Goal: Task Accomplishment & Management: Manage account settings

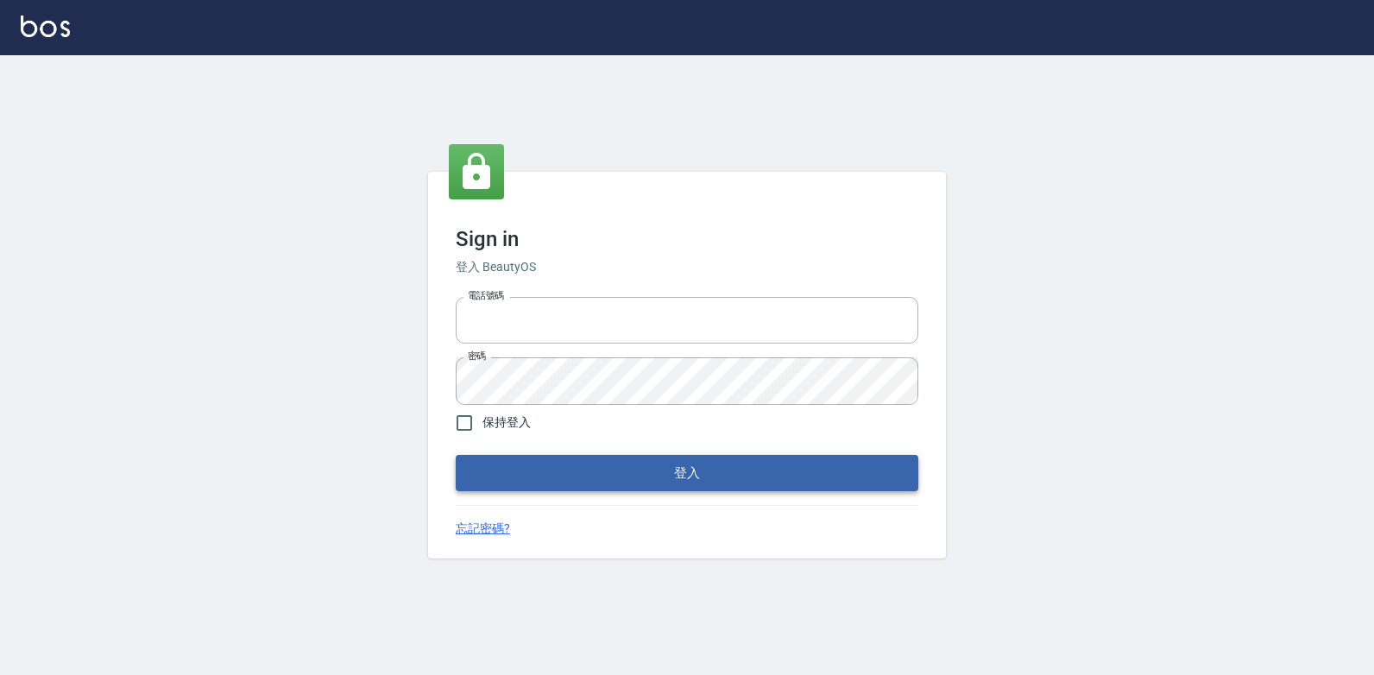
type input "047265856"
click at [655, 472] on button "登入" at bounding box center [687, 473] width 463 height 36
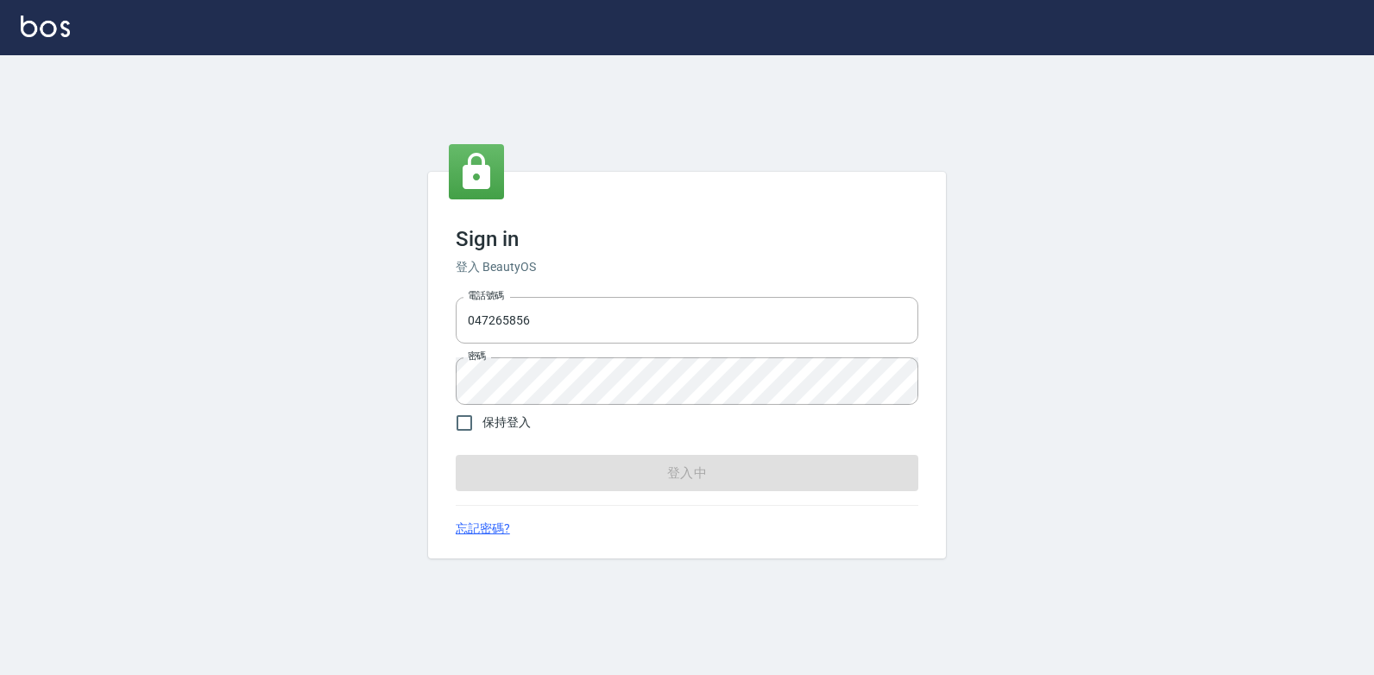
click at [655, 472] on form "電話號碼 [PHONE_NUMBER] 電話號碼 密碼 密碼 保持登入 登入中" at bounding box center [687, 390] width 463 height 201
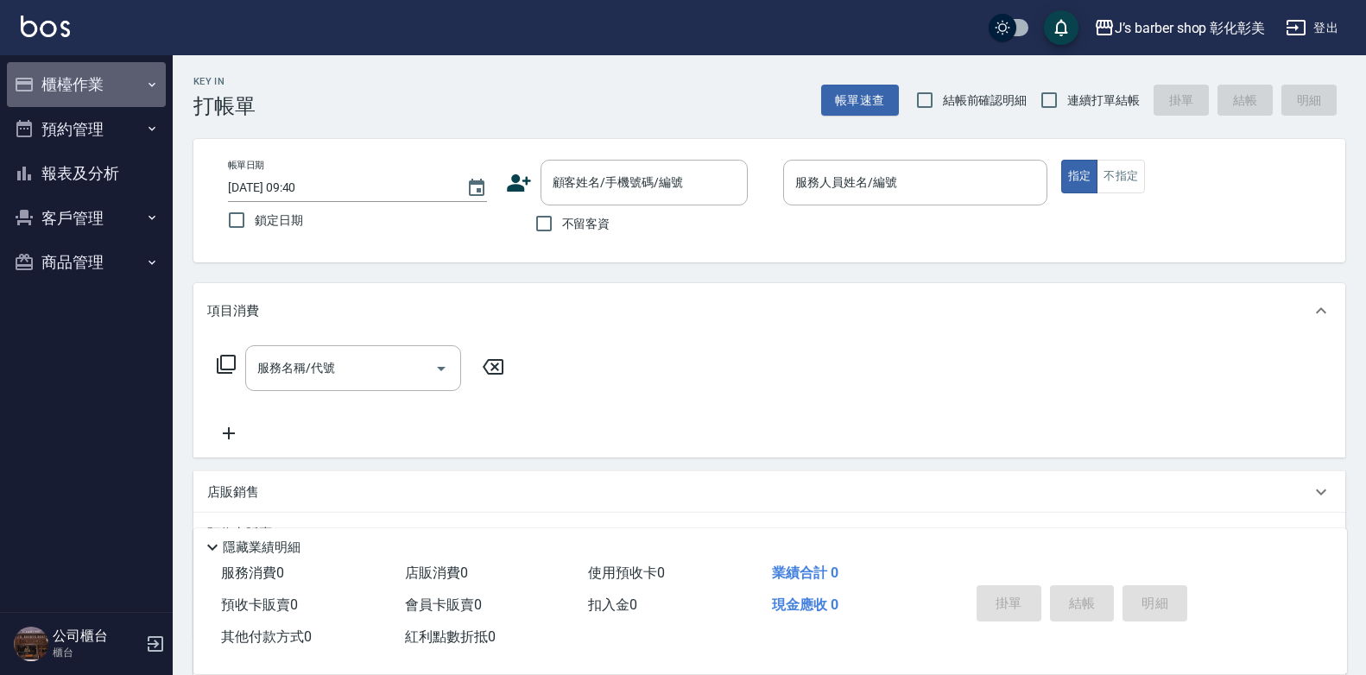
click at [109, 74] on button "櫃檯作業" at bounding box center [86, 84] width 159 height 45
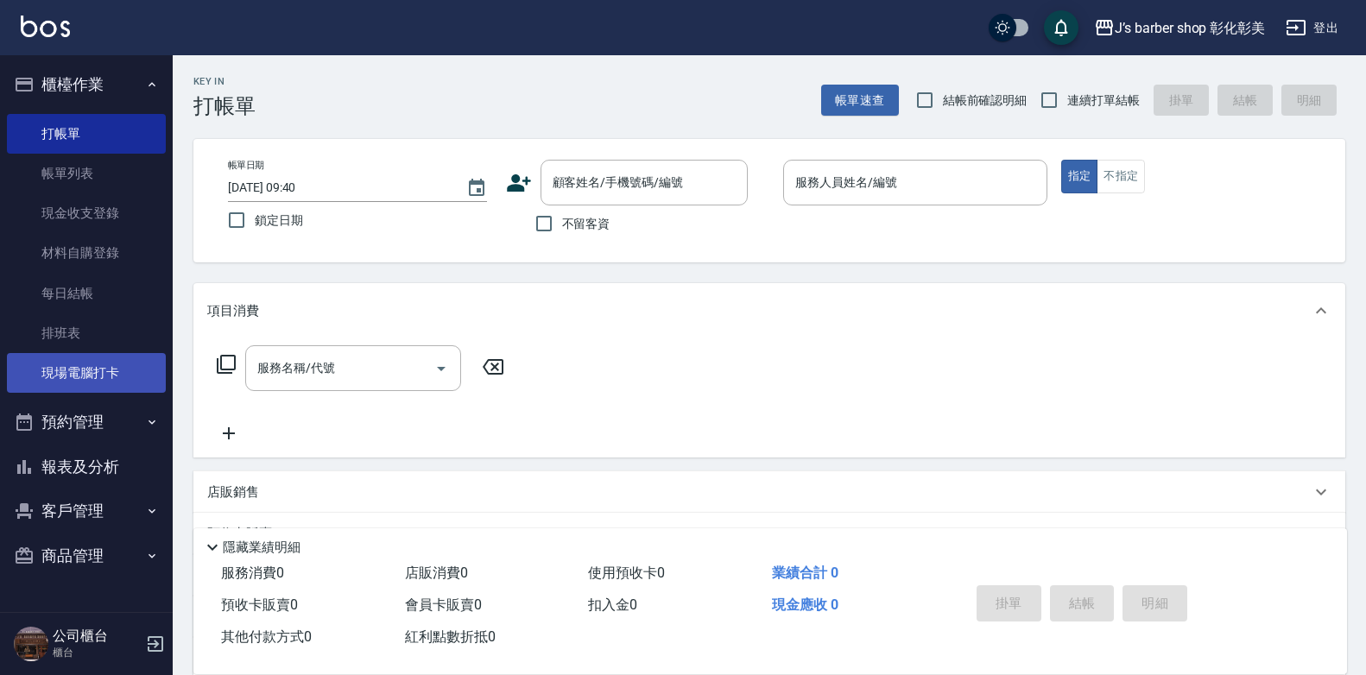
click at [123, 361] on link "現場電腦打卡" at bounding box center [86, 373] width 159 height 40
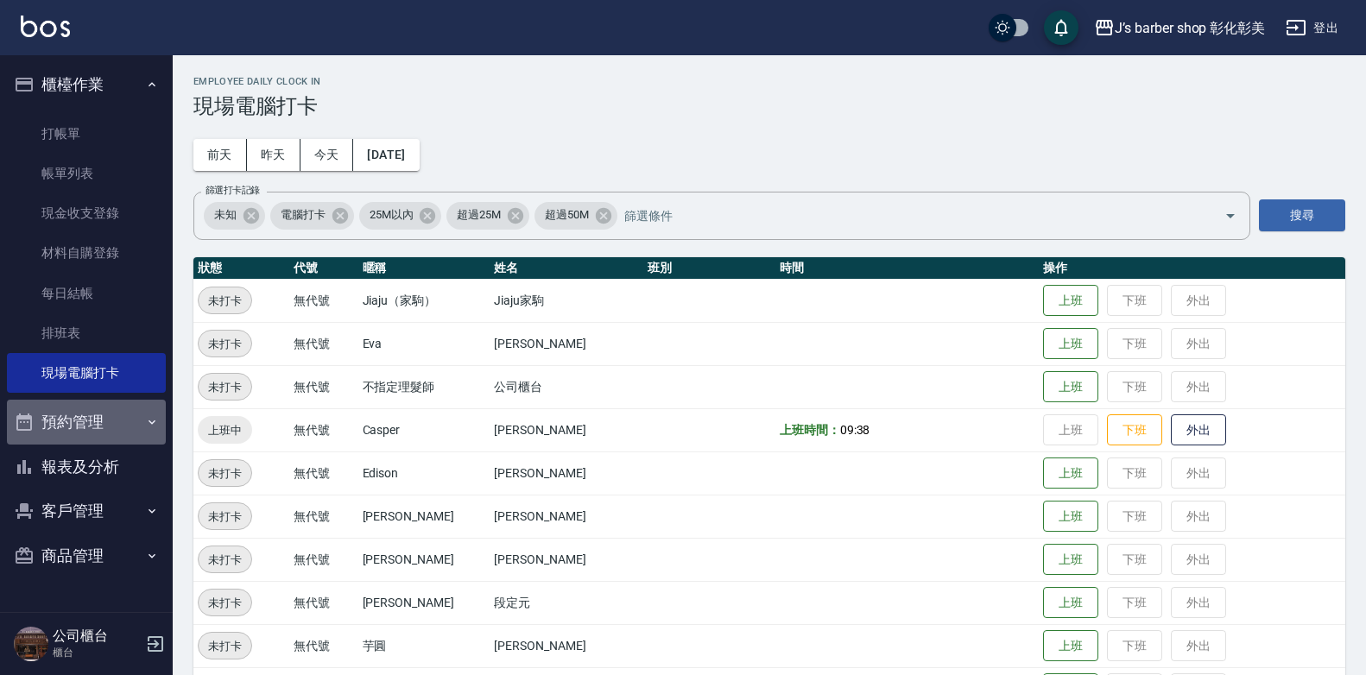
click at [32, 419] on icon "button" at bounding box center [24, 422] width 16 height 17
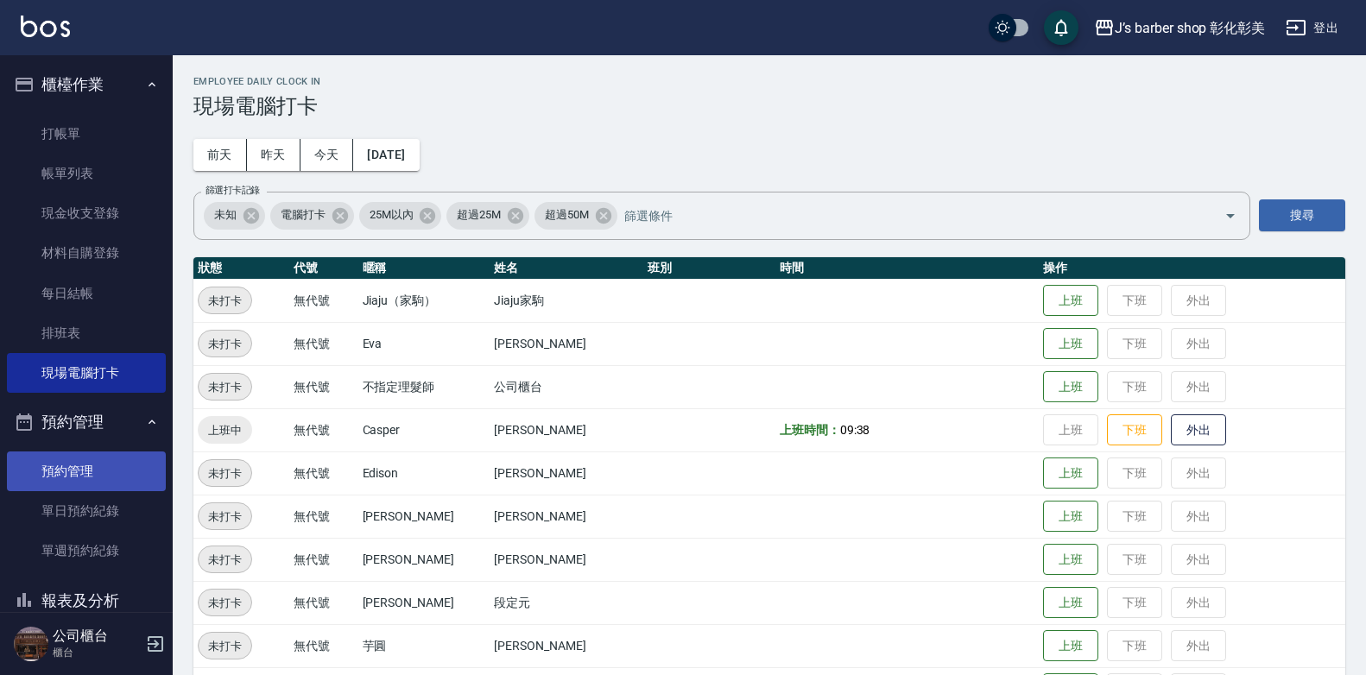
click at [63, 465] on link "預約管理" at bounding box center [86, 472] width 159 height 40
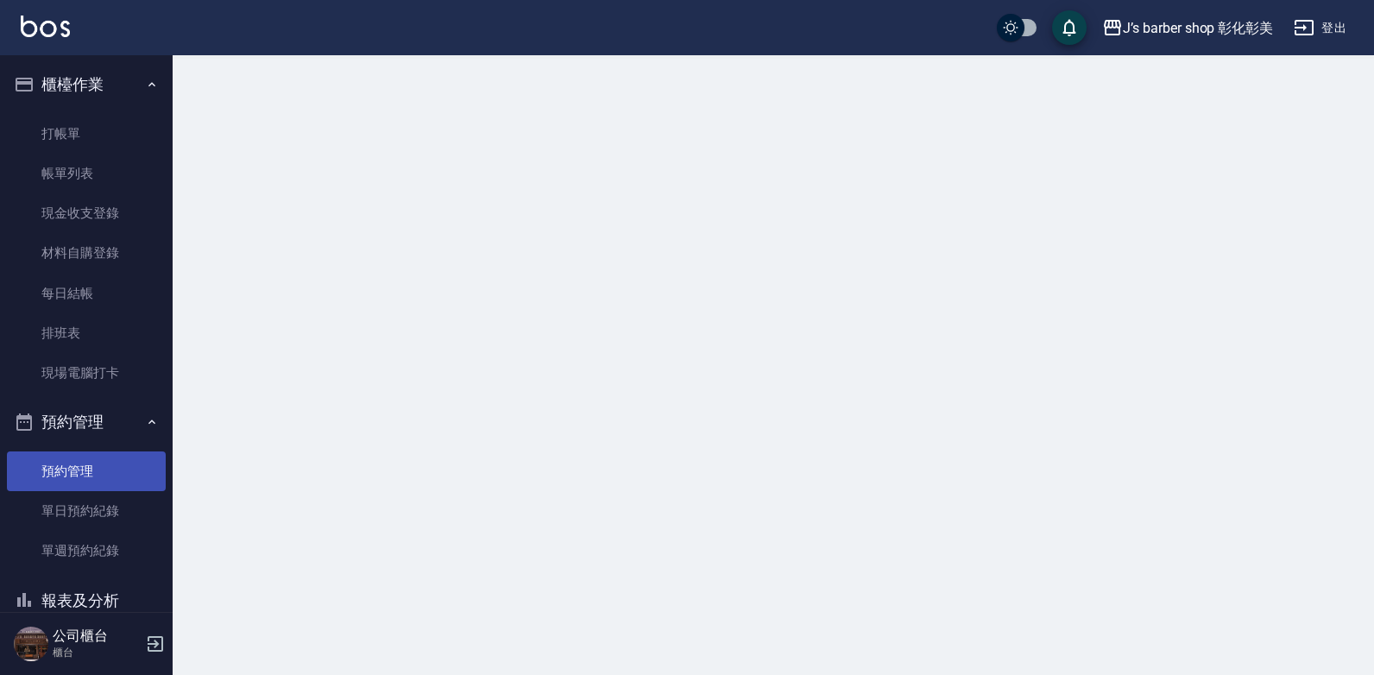
click at [63, 465] on link "預約管理" at bounding box center [86, 472] width 159 height 40
click at [62, 466] on link "預約管理" at bounding box center [86, 472] width 159 height 40
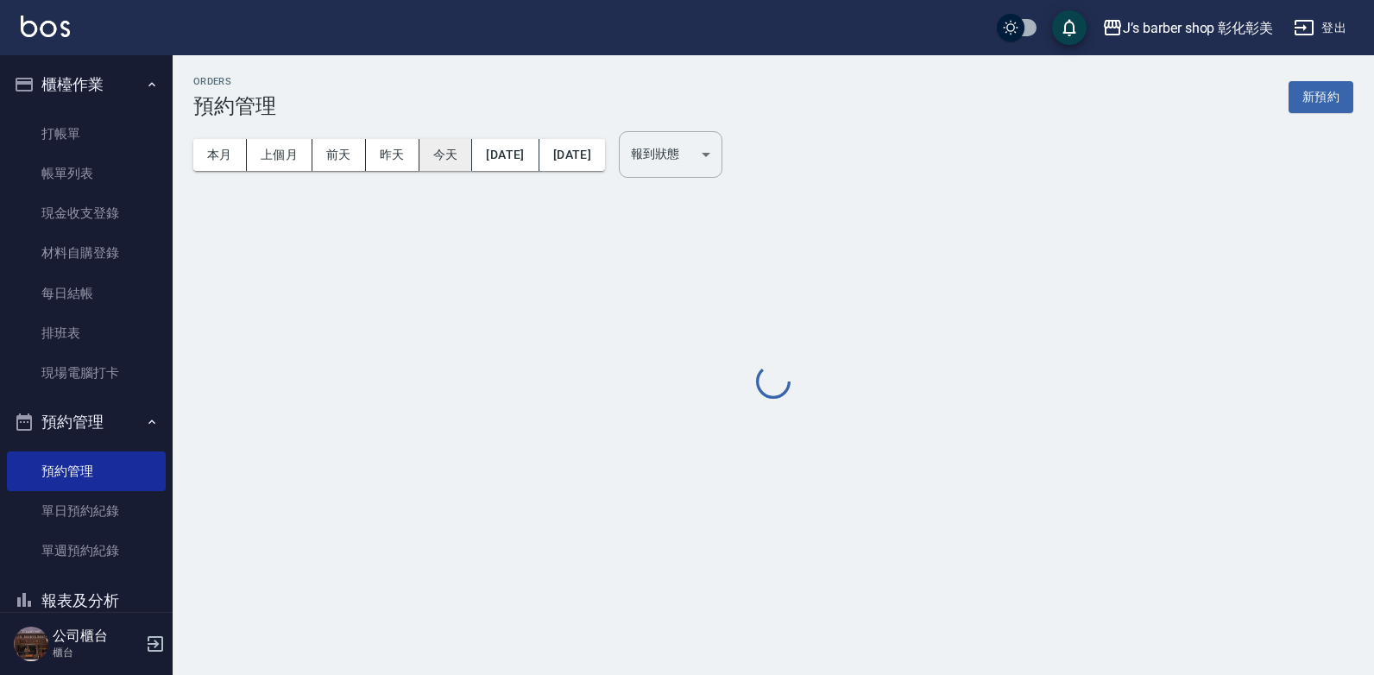
click at [447, 157] on button "今天" at bounding box center [447, 155] width 54 height 32
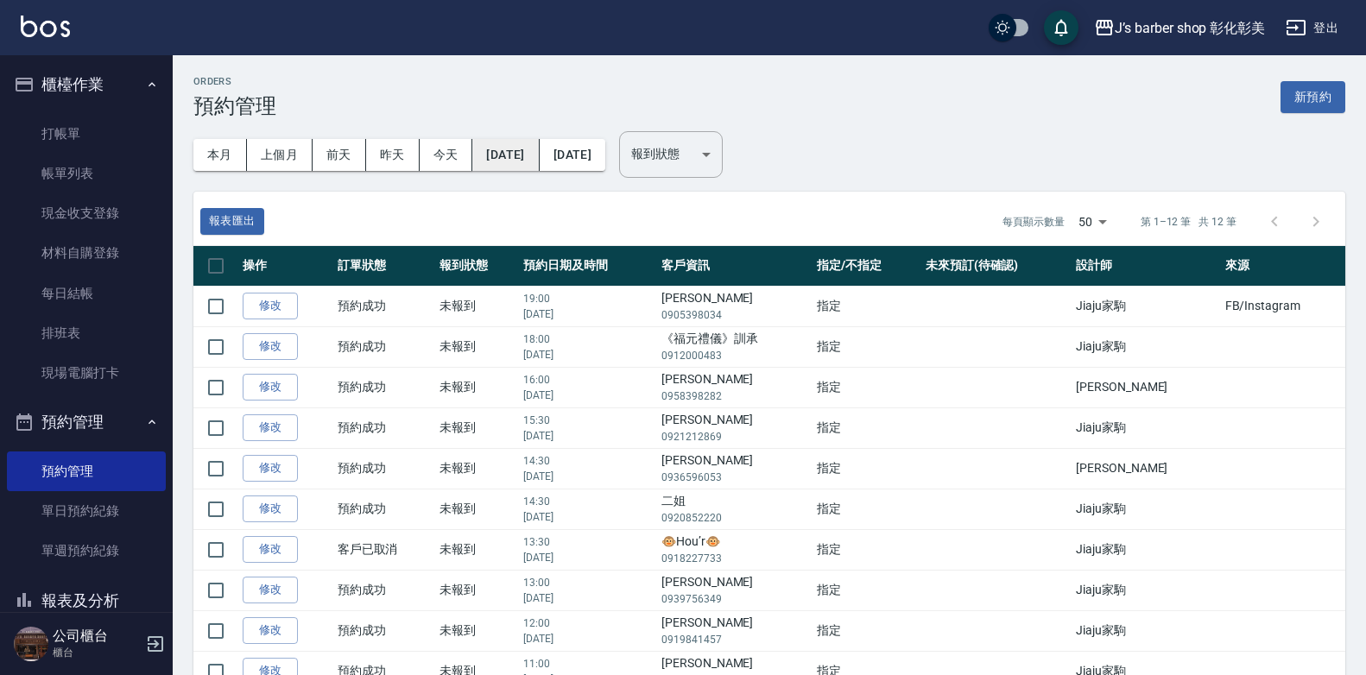
click at [524, 147] on button "[DATE]" at bounding box center [505, 155] width 66 height 32
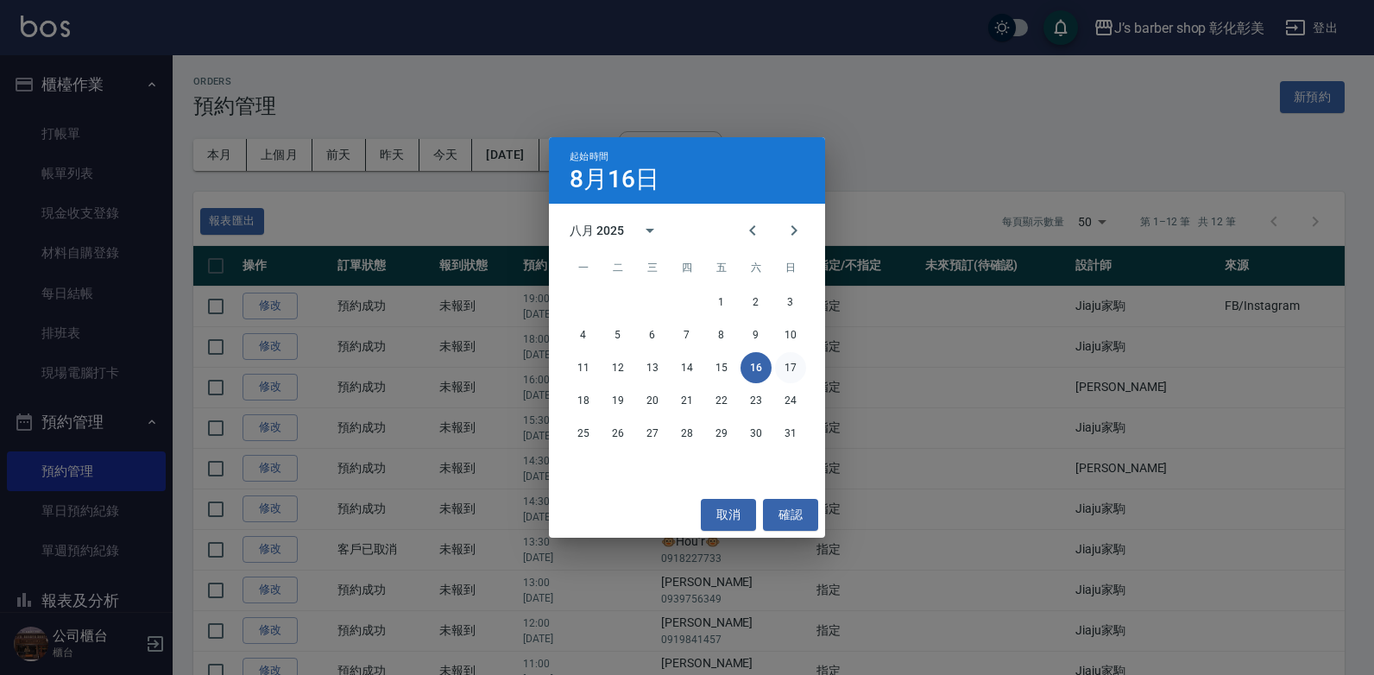
click at [794, 369] on button "17" at bounding box center [790, 367] width 31 height 31
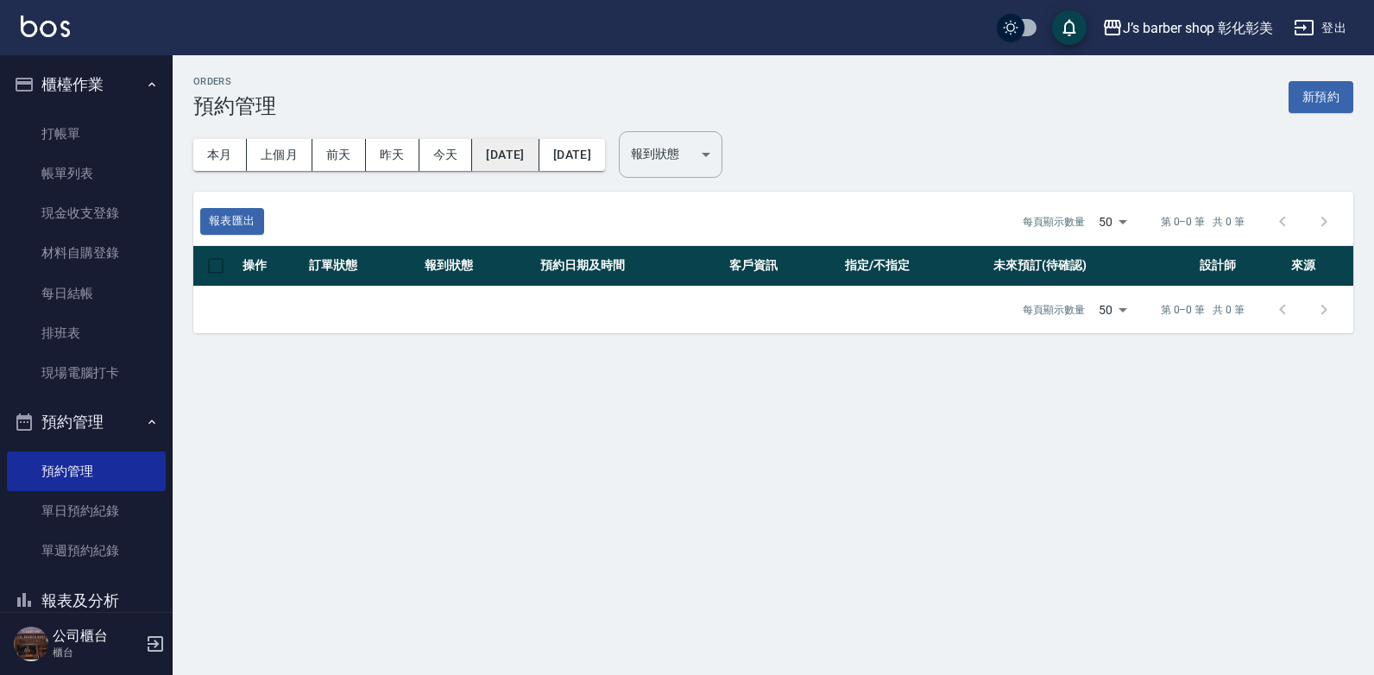
click at [532, 155] on button "[DATE]" at bounding box center [505, 155] width 66 height 32
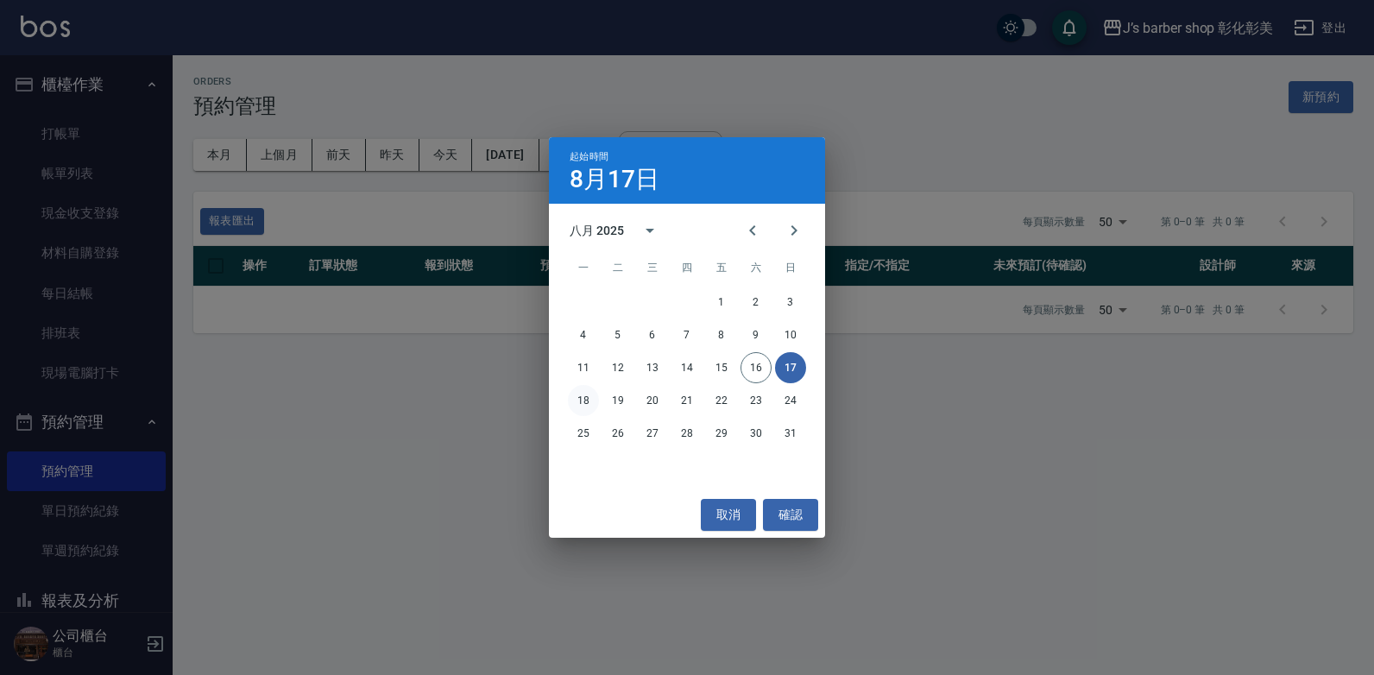
click at [589, 401] on button "18" at bounding box center [583, 400] width 31 height 31
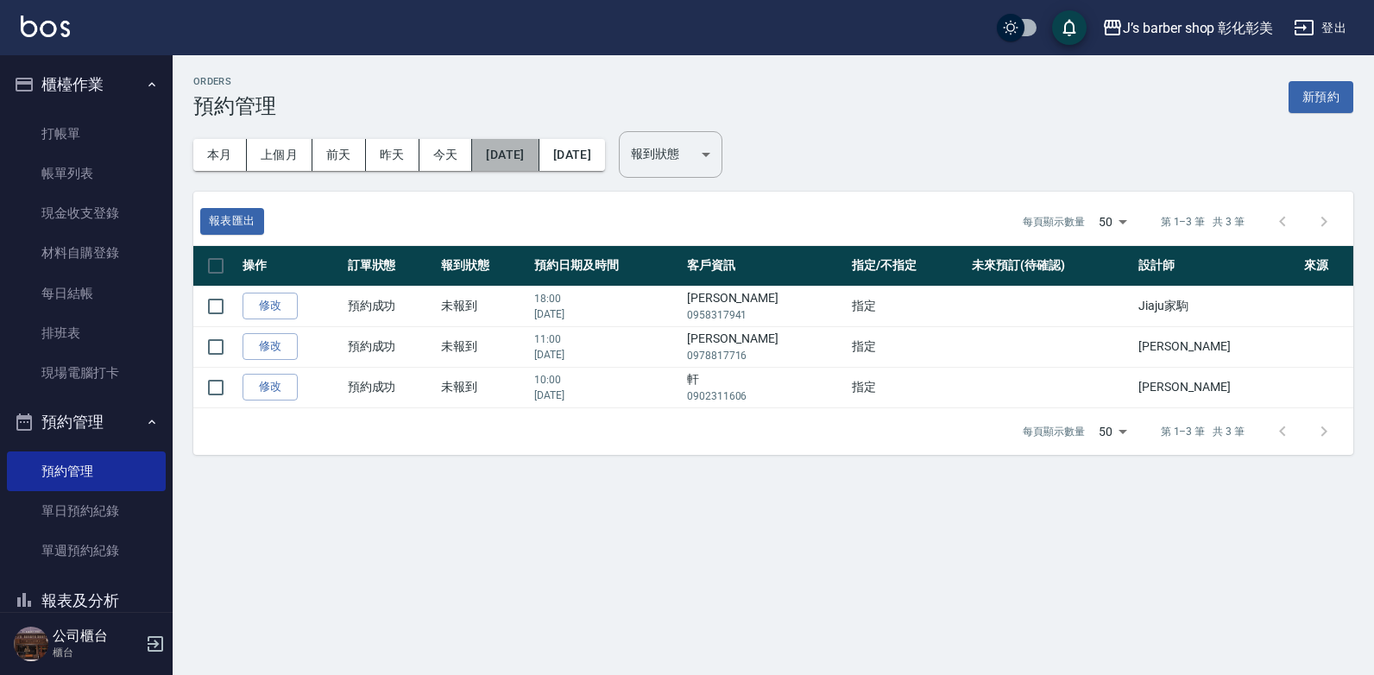
click at [538, 151] on button "[DATE]" at bounding box center [505, 155] width 66 height 32
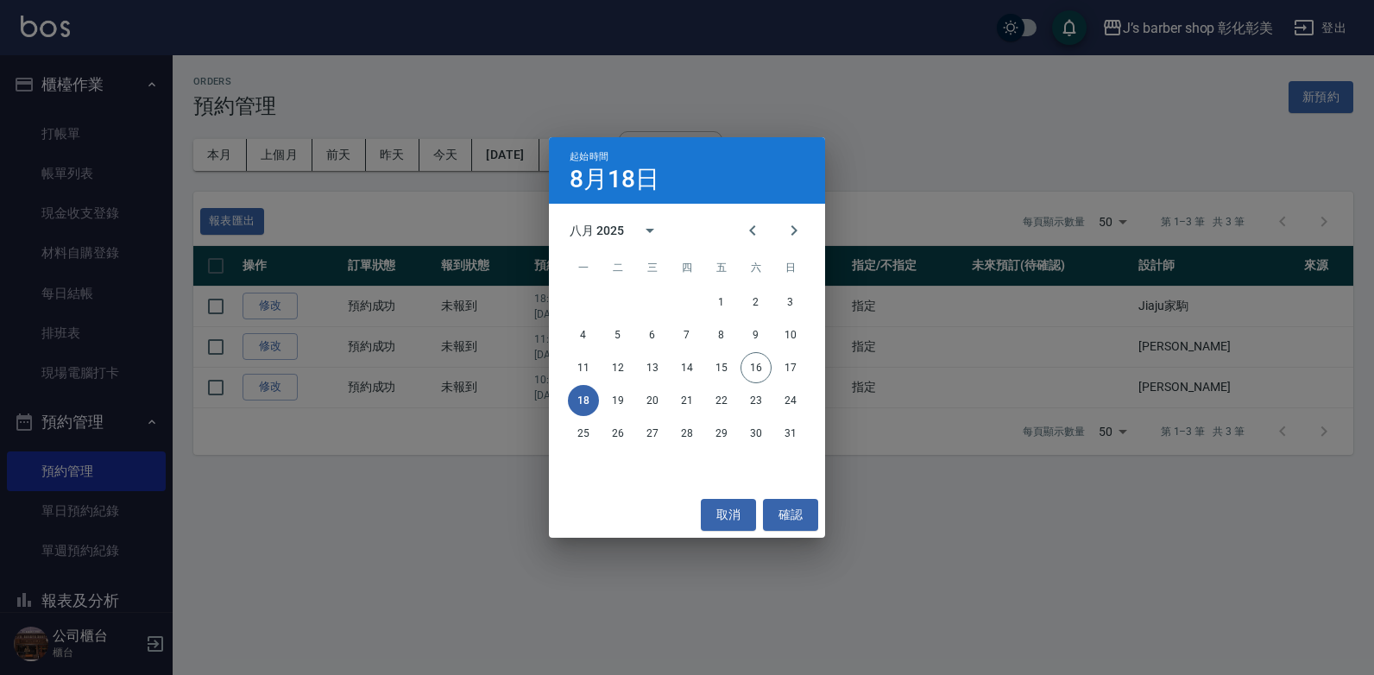
click at [917, 148] on div "起始時間 [DATE] 八月 2025 一 二 三 四 五 六 日 1 2 3 4 5 6 7 8 9 10 11 12 13 14 15 16 17 18 …" at bounding box center [687, 337] width 1374 height 675
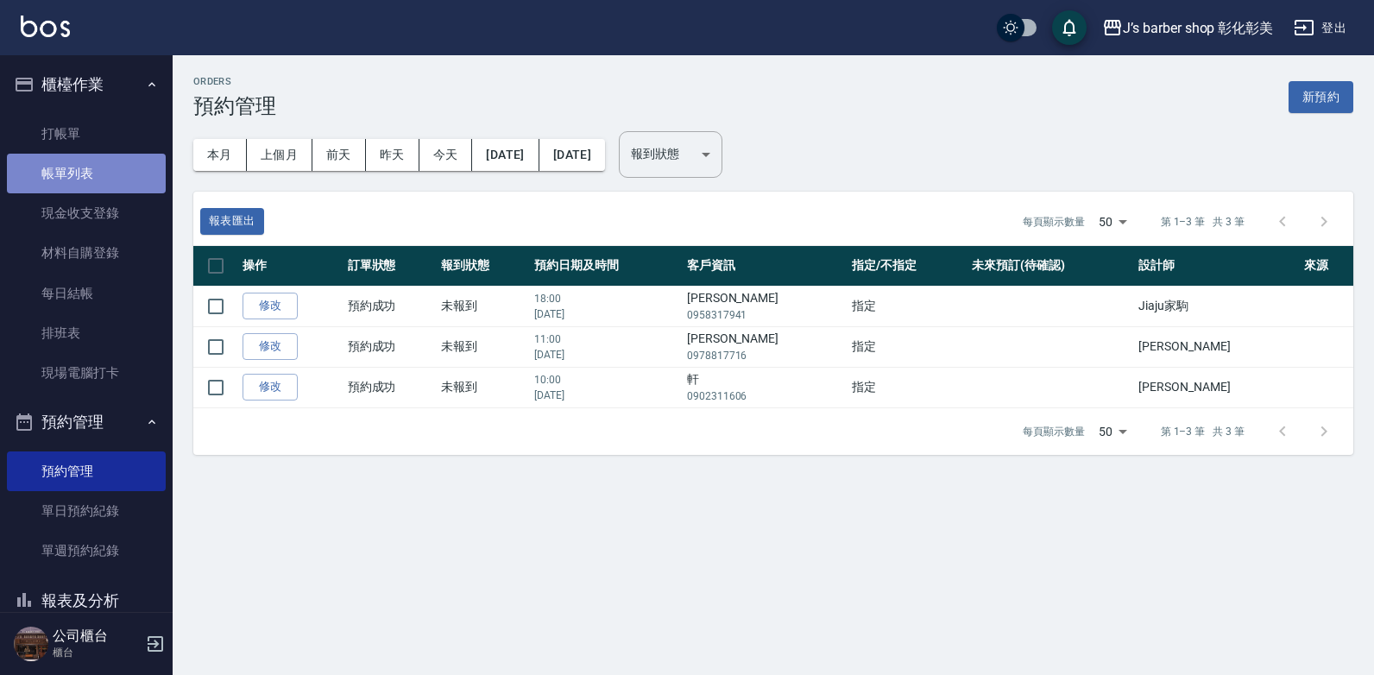
click at [90, 177] on link "帳單列表" at bounding box center [86, 174] width 159 height 40
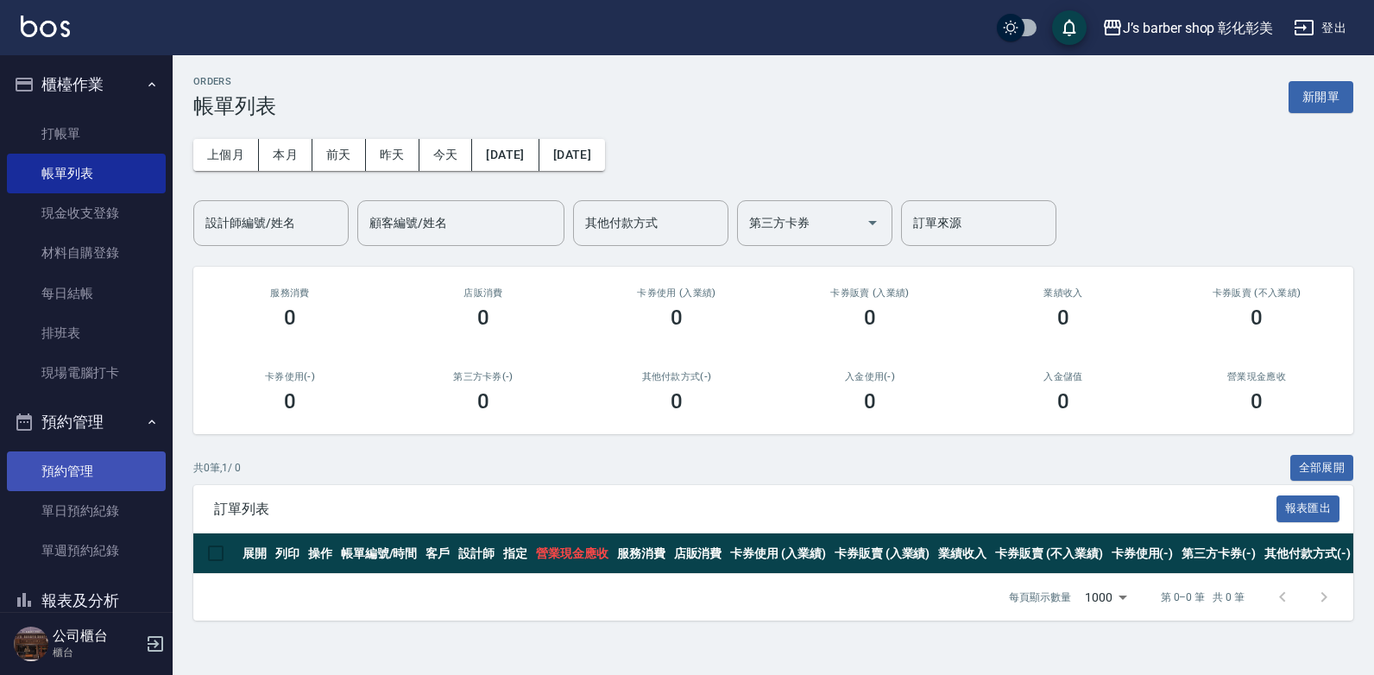
click at [51, 471] on link "預約管理" at bounding box center [86, 472] width 159 height 40
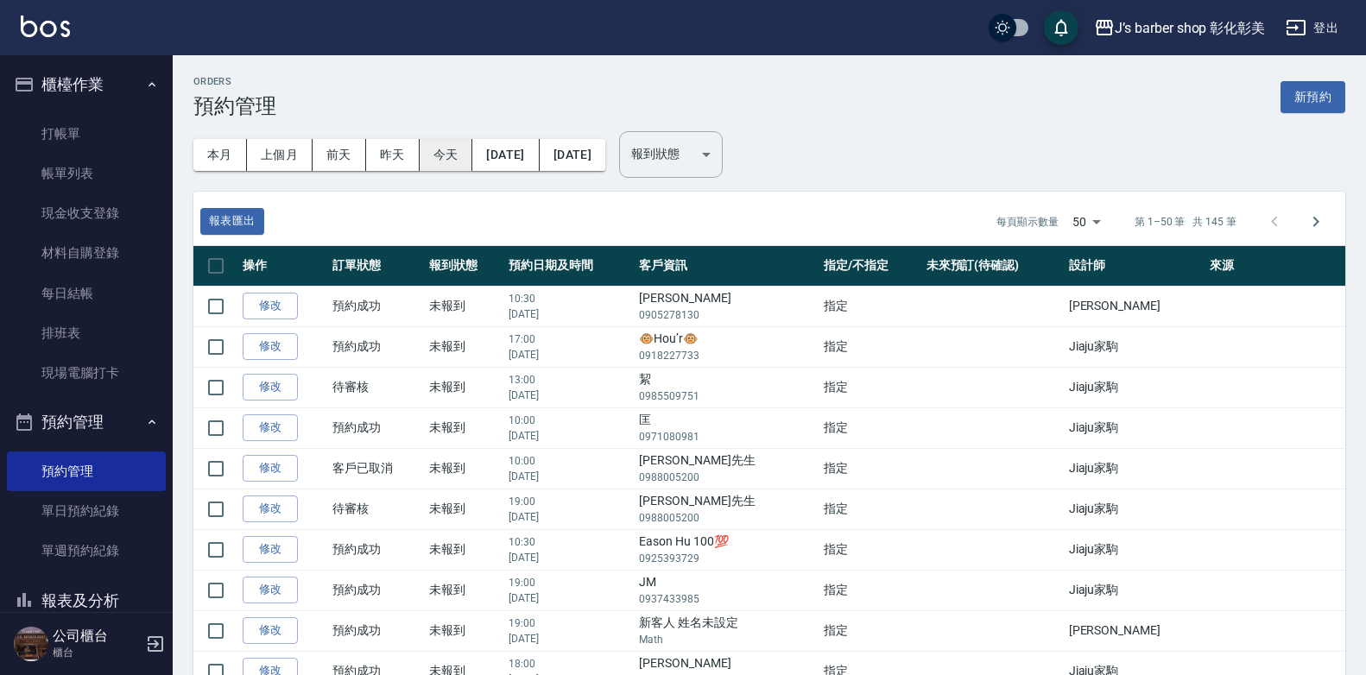
click at [429, 155] on button "今天" at bounding box center [447, 155] width 54 height 32
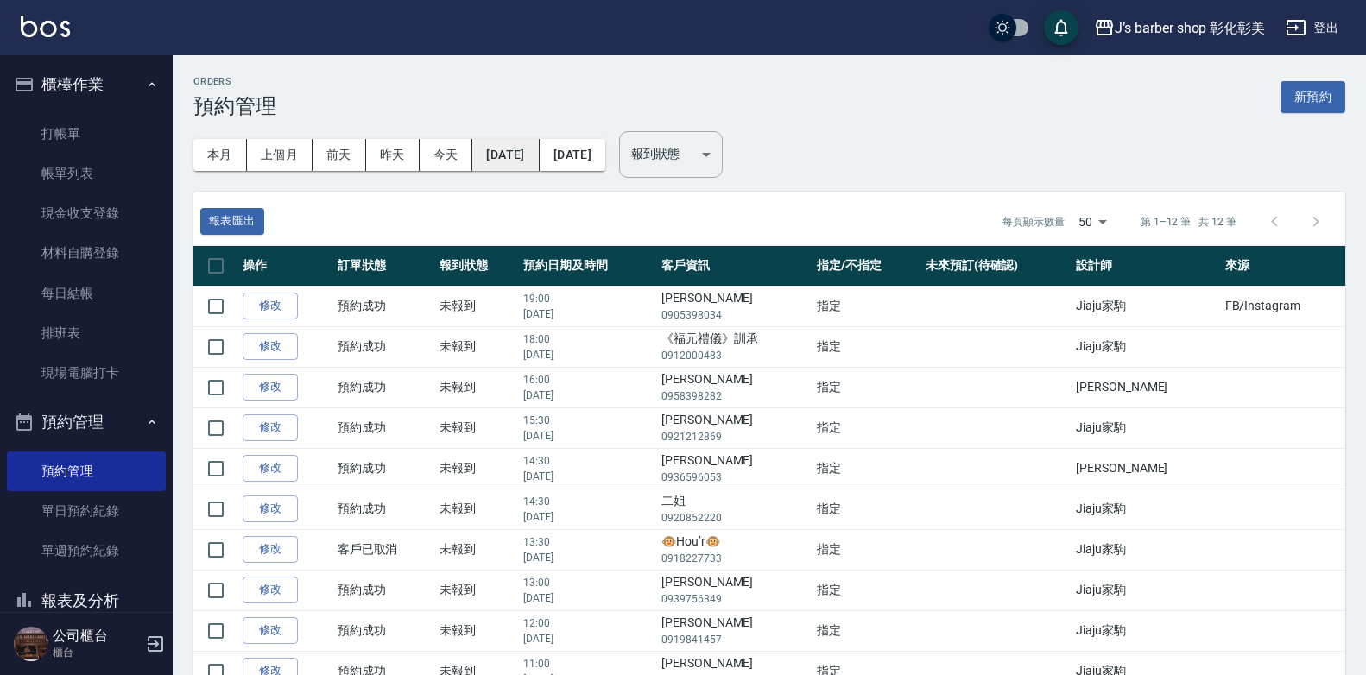
click at [505, 163] on button "[DATE]" at bounding box center [505, 155] width 66 height 32
click at [539, 153] on button "[DATE]" at bounding box center [505, 155] width 66 height 32
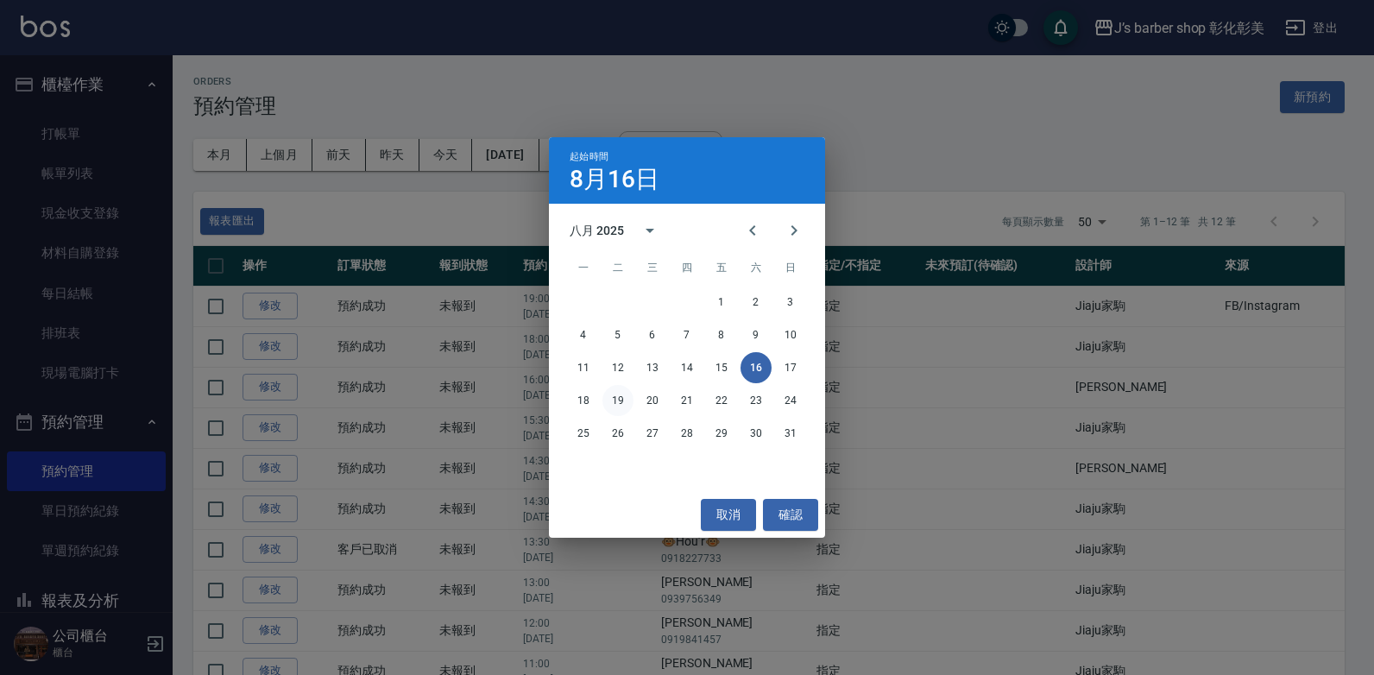
click at [608, 395] on button "19" at bounding box center [618, 400] width 31 height 31
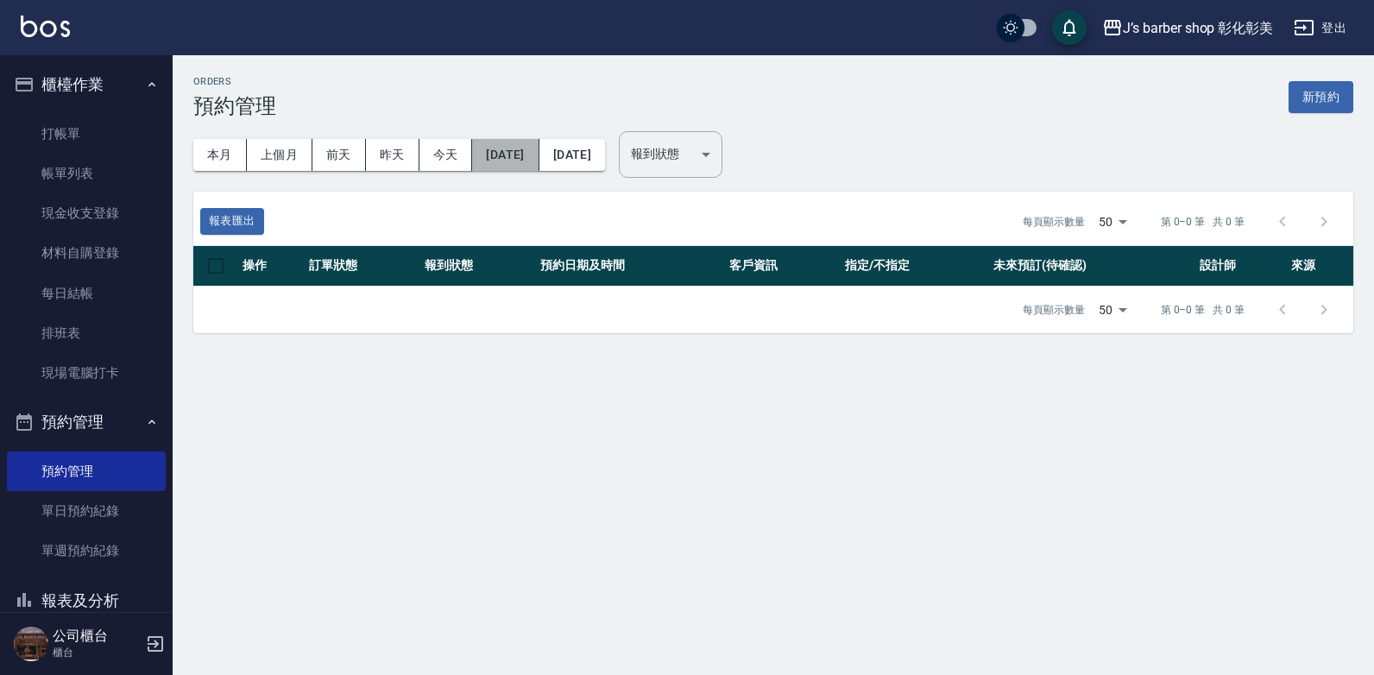
click at [490, 140] on button "[DATE]" at bounding box center [505, 155] width 66 height 32
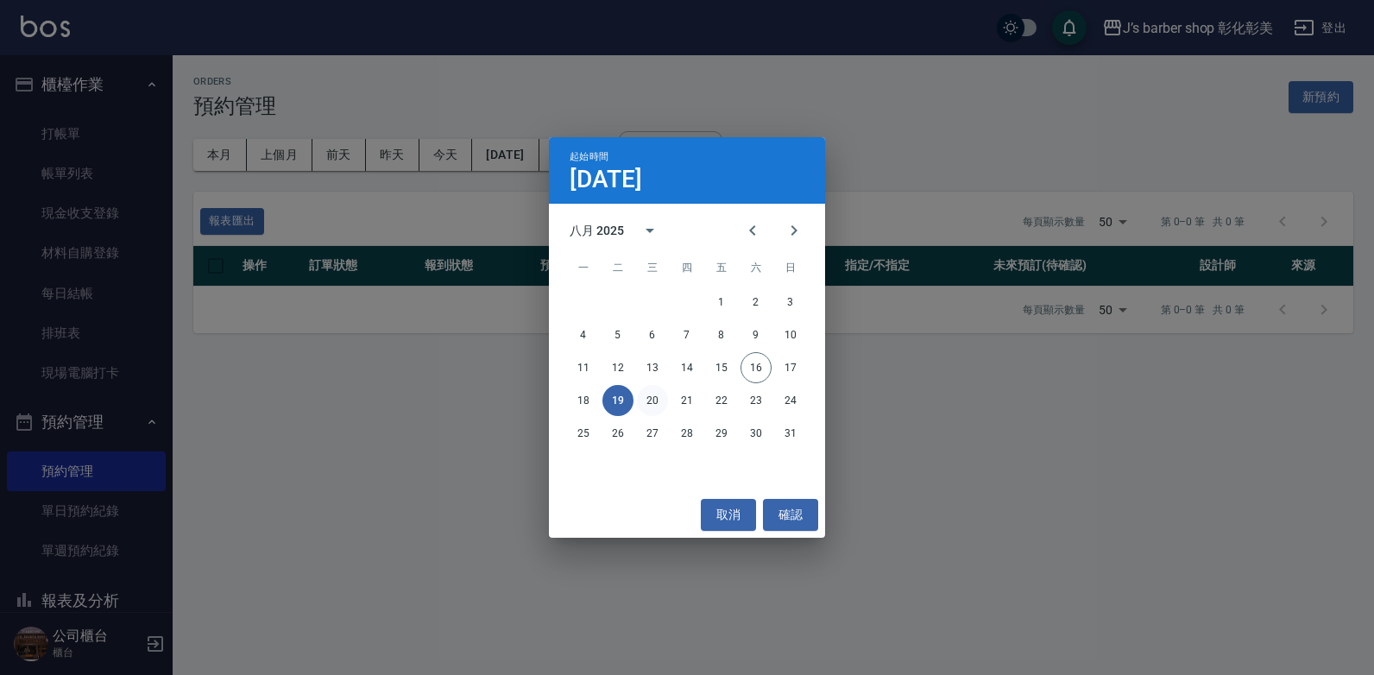
click at [650, 405] on button "20" at bounding box center [652, 400] width 31 height 31
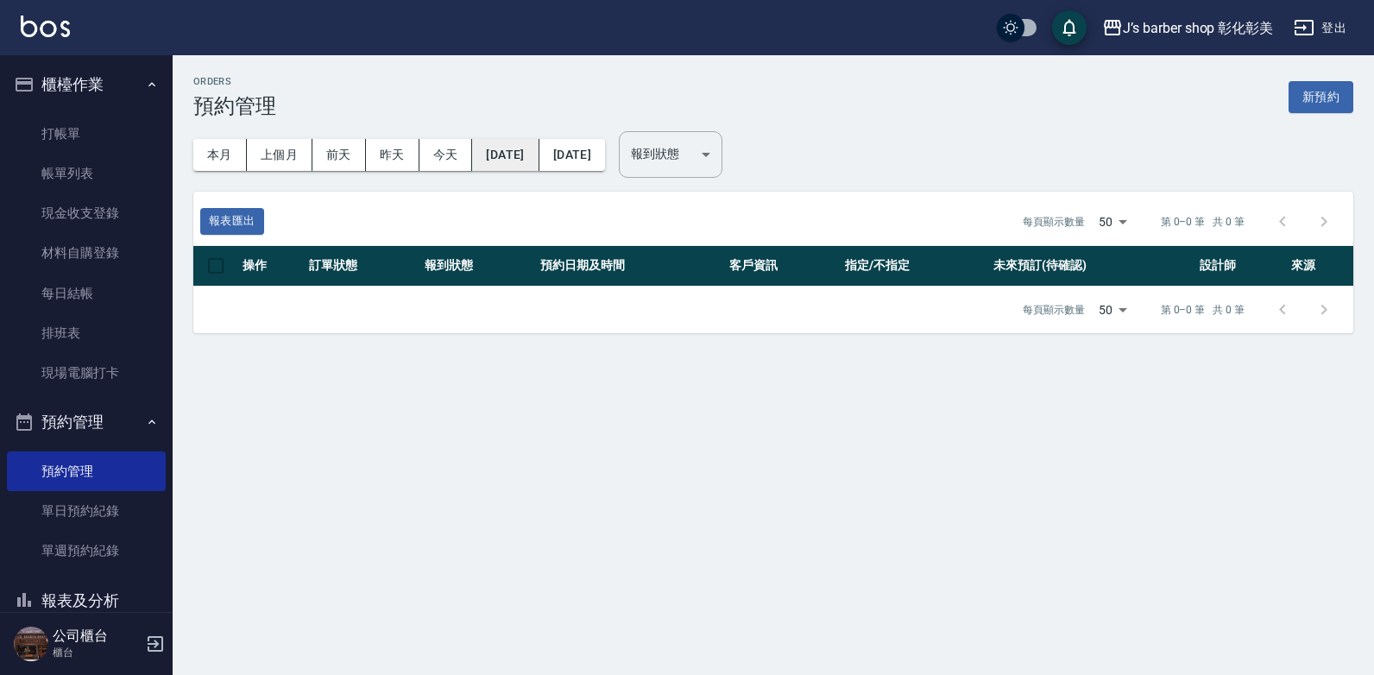
click at [534, 157] on button "[DATE]" at bounding box center [505, 155] width 66 height 32
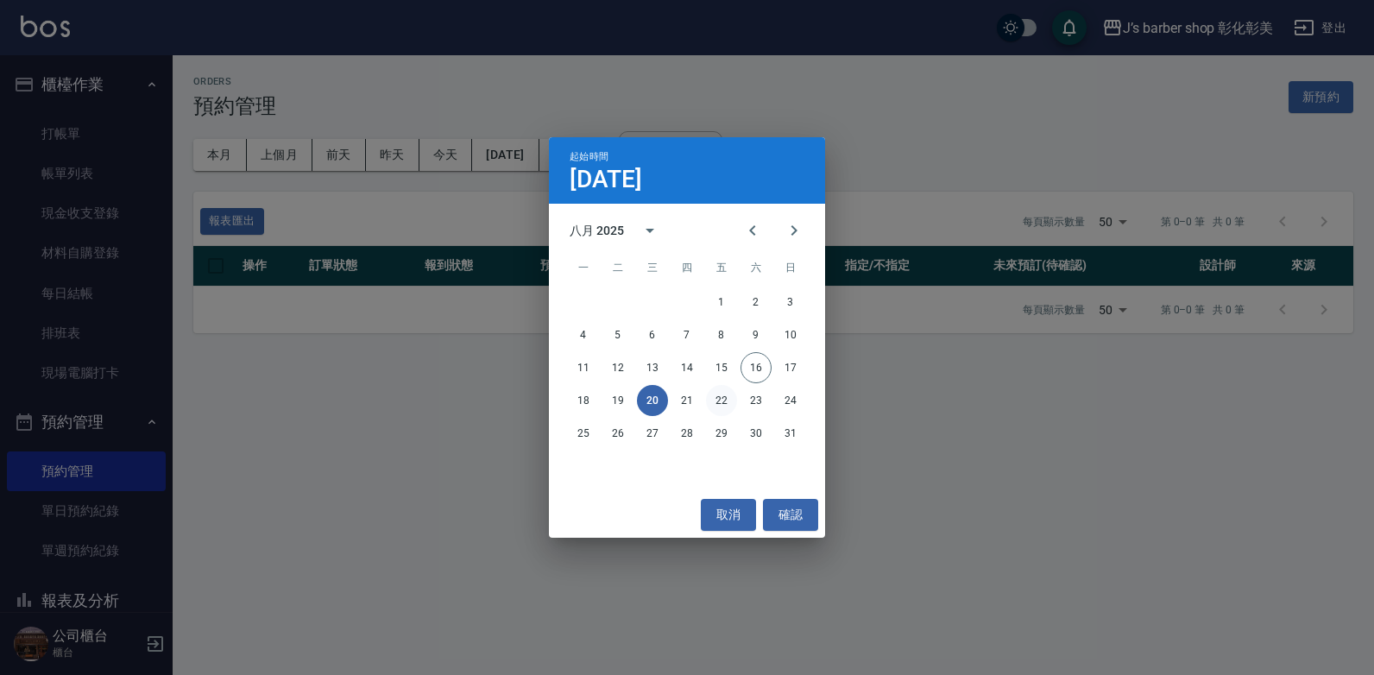
click at [723, 408] on button "22" at bounding box center [721, 400] width 31 height 31
click at [723, 354] on div "Orders 預約管理 新預約 本月 上個月 [DATE] [DATE] [DATE] [DATE] [DATE] 報到狀態 ​ 報到狀態 報表匯出 每頁顯示…" at bounding box center [774, 204] width 1202 height 299
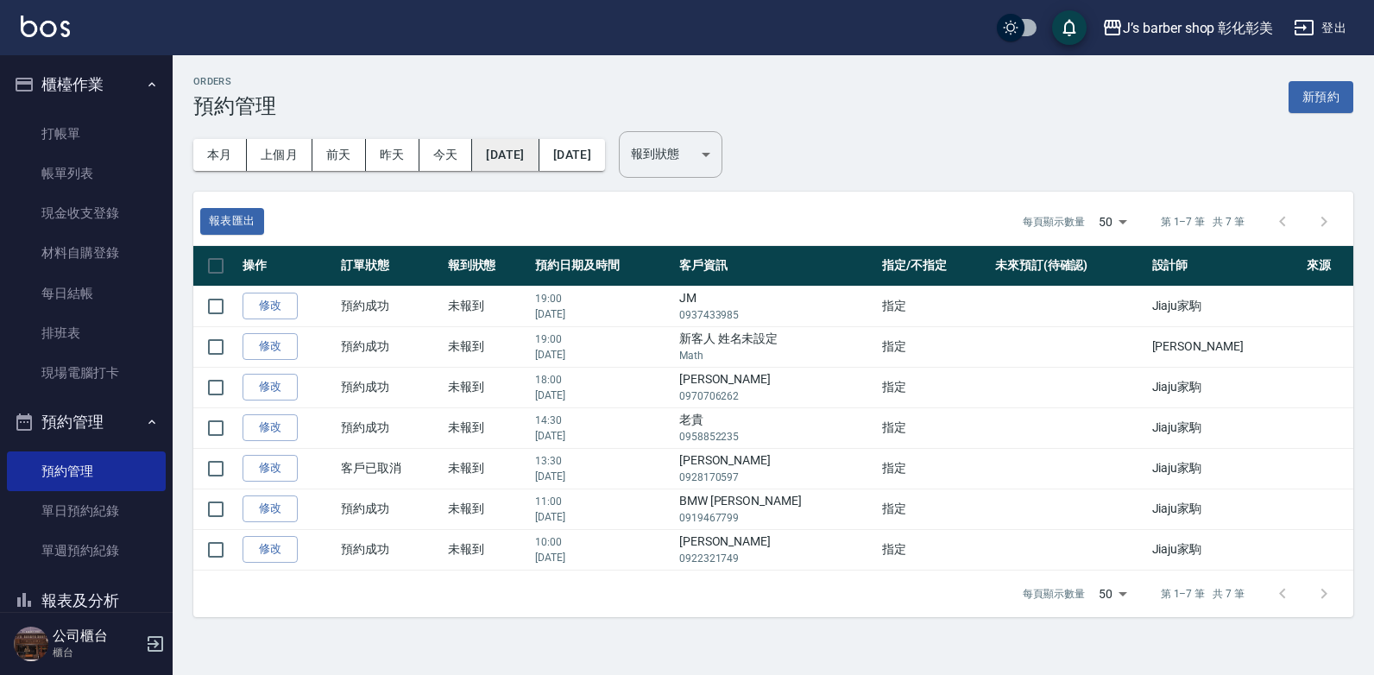
click at [539, 155] on button "[DATE]" at bounding box center [505, 155] width 66 height 32
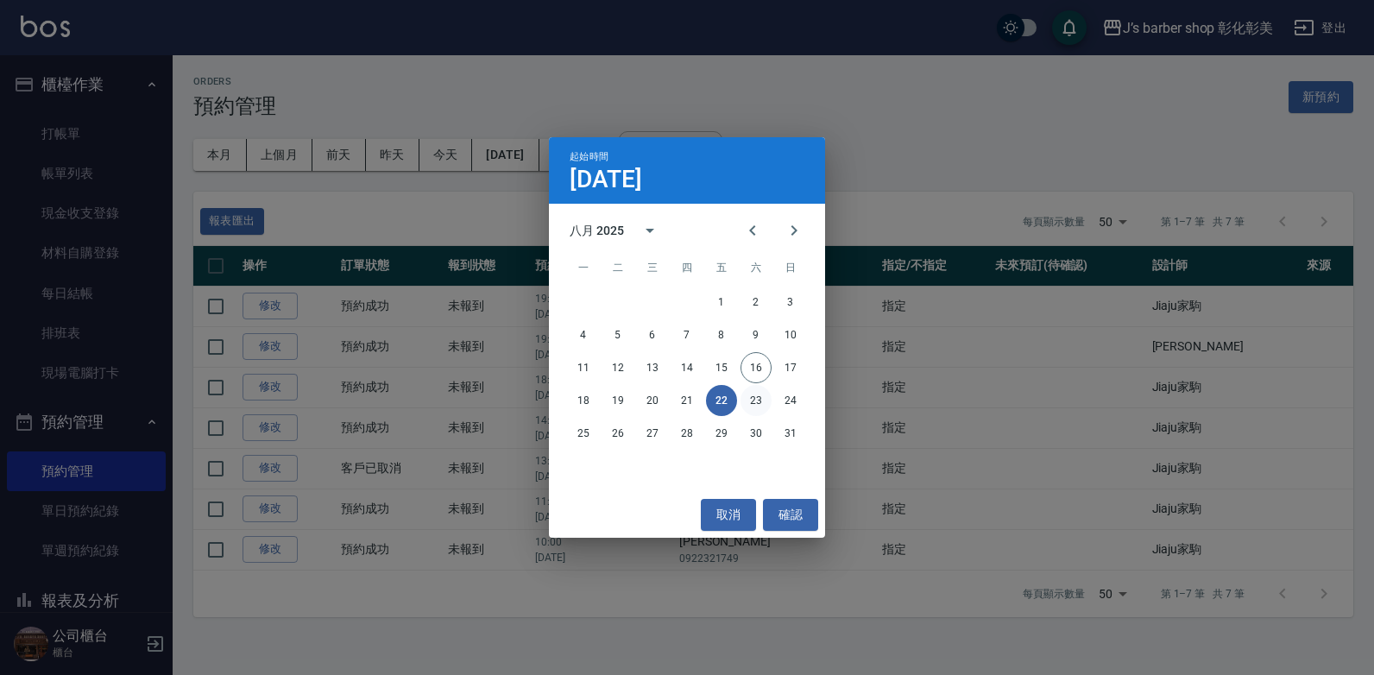
click at [756, 401] on button "23" at bounding box center [756, 400] width 31 height 31
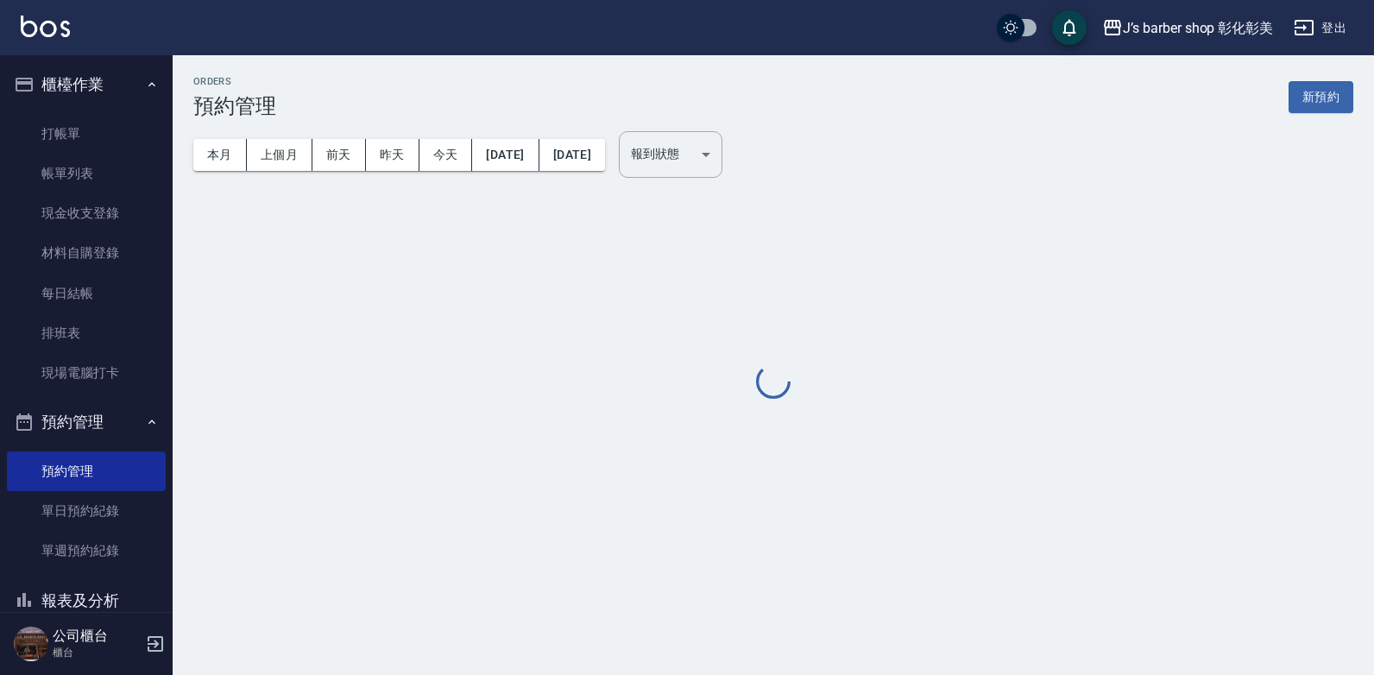
click at [756, 401] on div at bounding box center [773, 383] width 1160 height 38
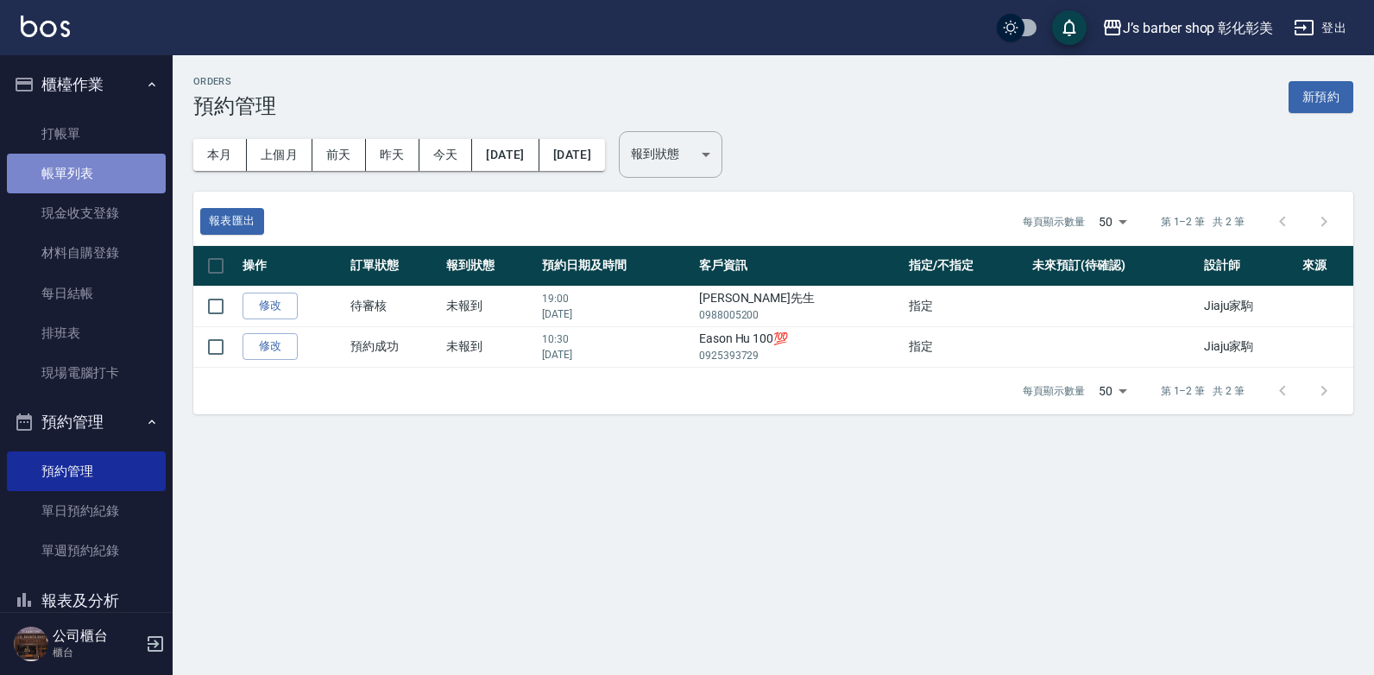
click at [123, 175] on link "帳單列表" at bounding box center [86, 174] width 159 height 40
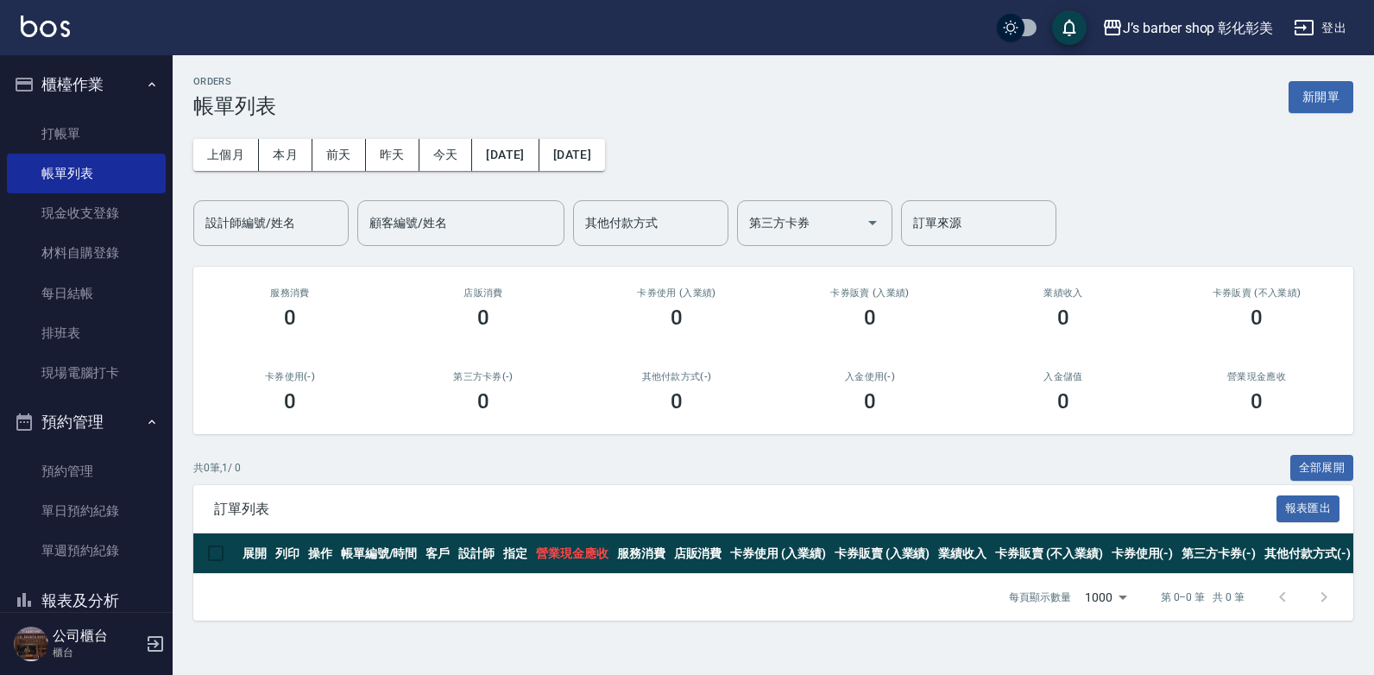
click at [609, 621] on div "每頁顯示數量 1000 1000 第 0–0 筆 共 0 筆" at bounding box center [773, 597] width 1160 height 47
click at [275, 153] on button "本月" at bounding box center [286, 155] width 54 height 32
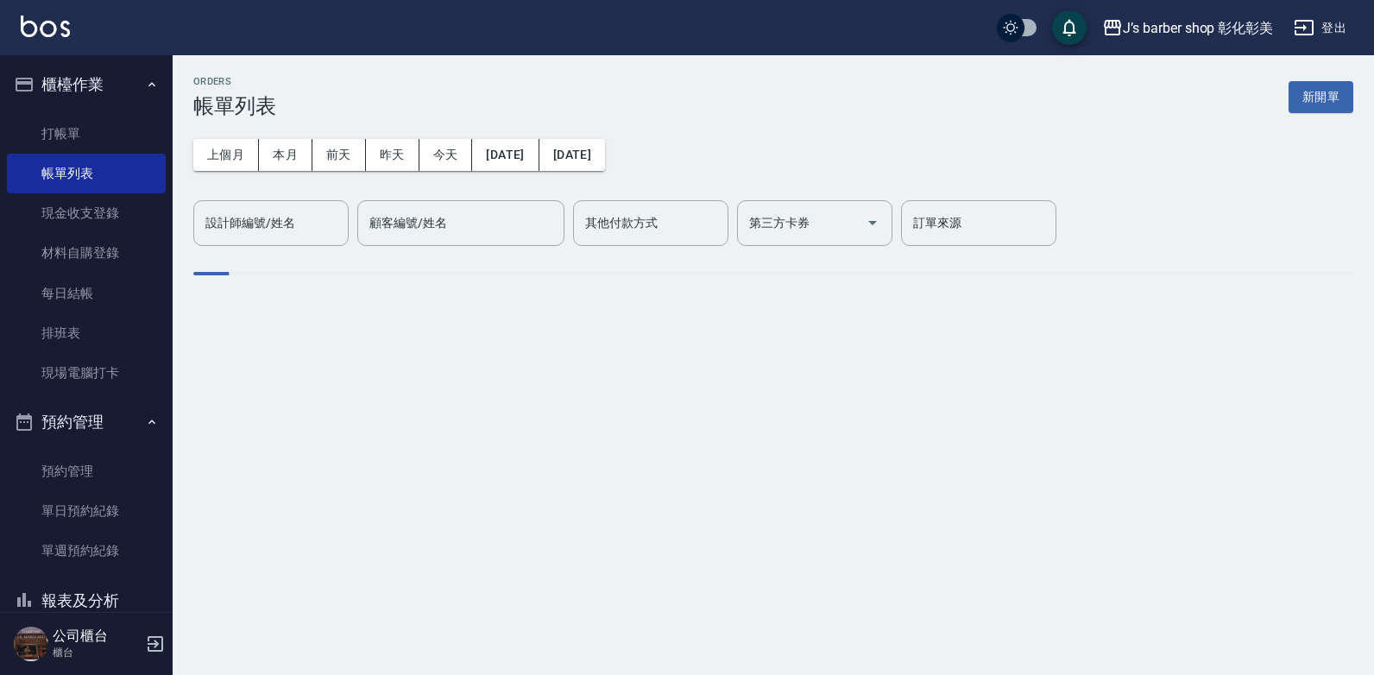
click at [287, 225] on div "設計師編號/姓名 設計師編號/姓名" at bounding box center [270, 223] width 155 height 46
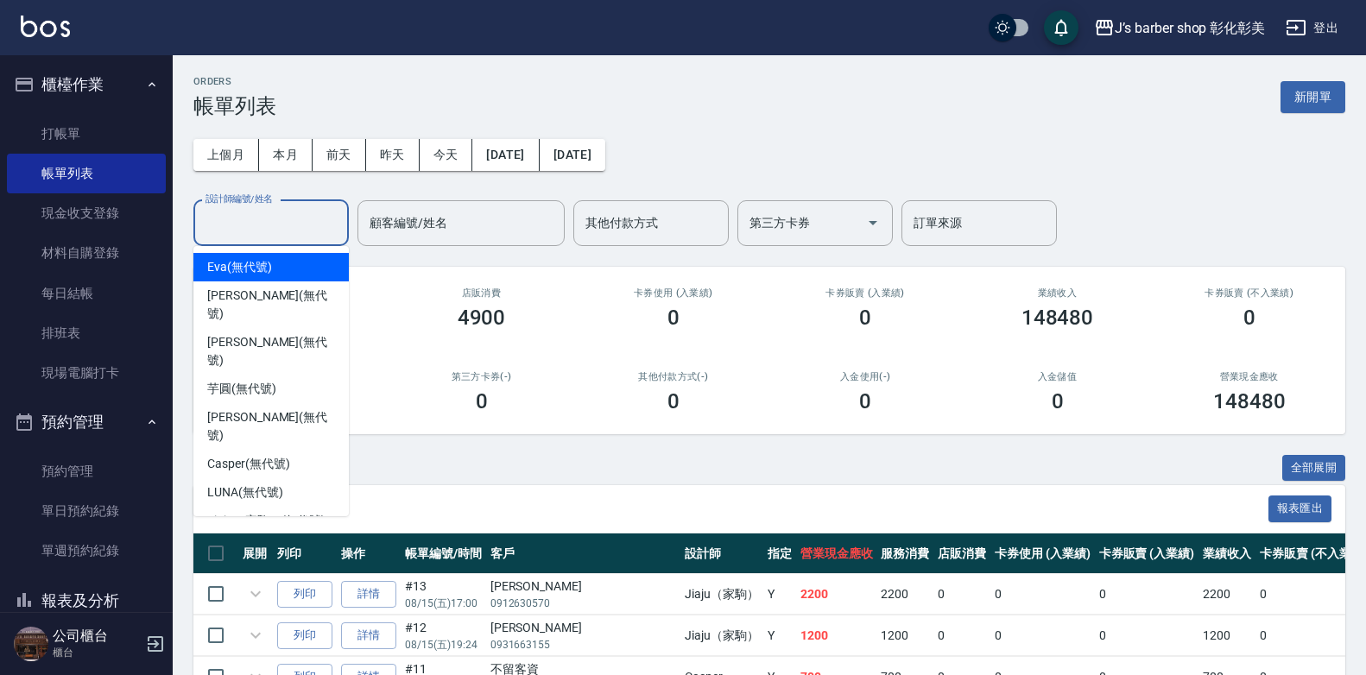
click at [294, 450] on div "Casper (無代號)" at bounding box center [270, 464] width 155 height 28
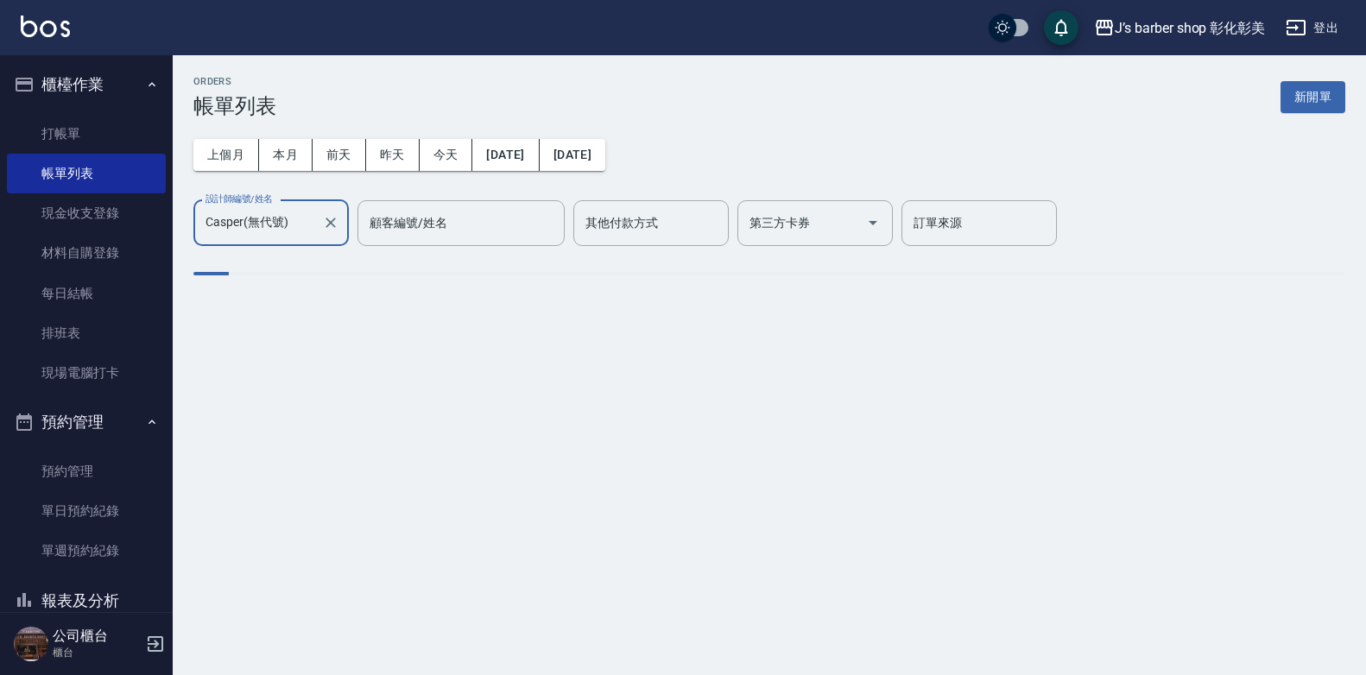
type input "Casper(無代號)"
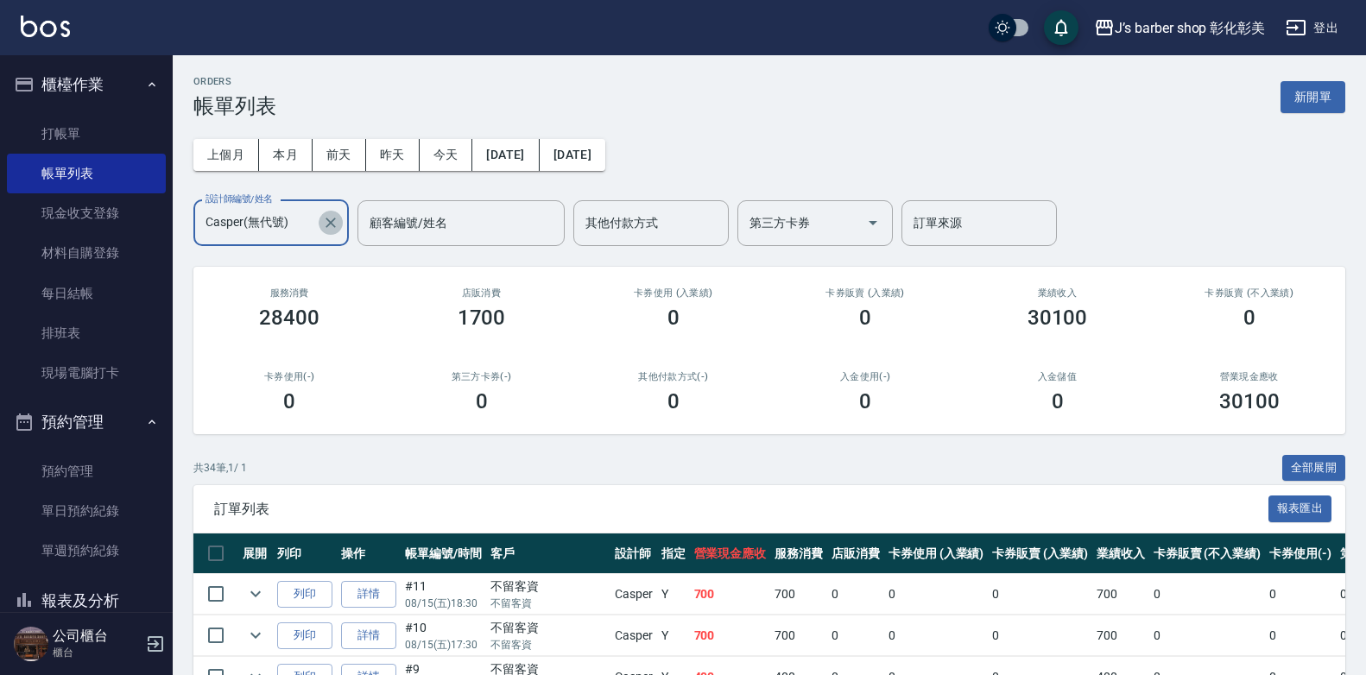
click at [335, 227] on icon "Clear" at bounding box center [330, 223] width 10 height 10
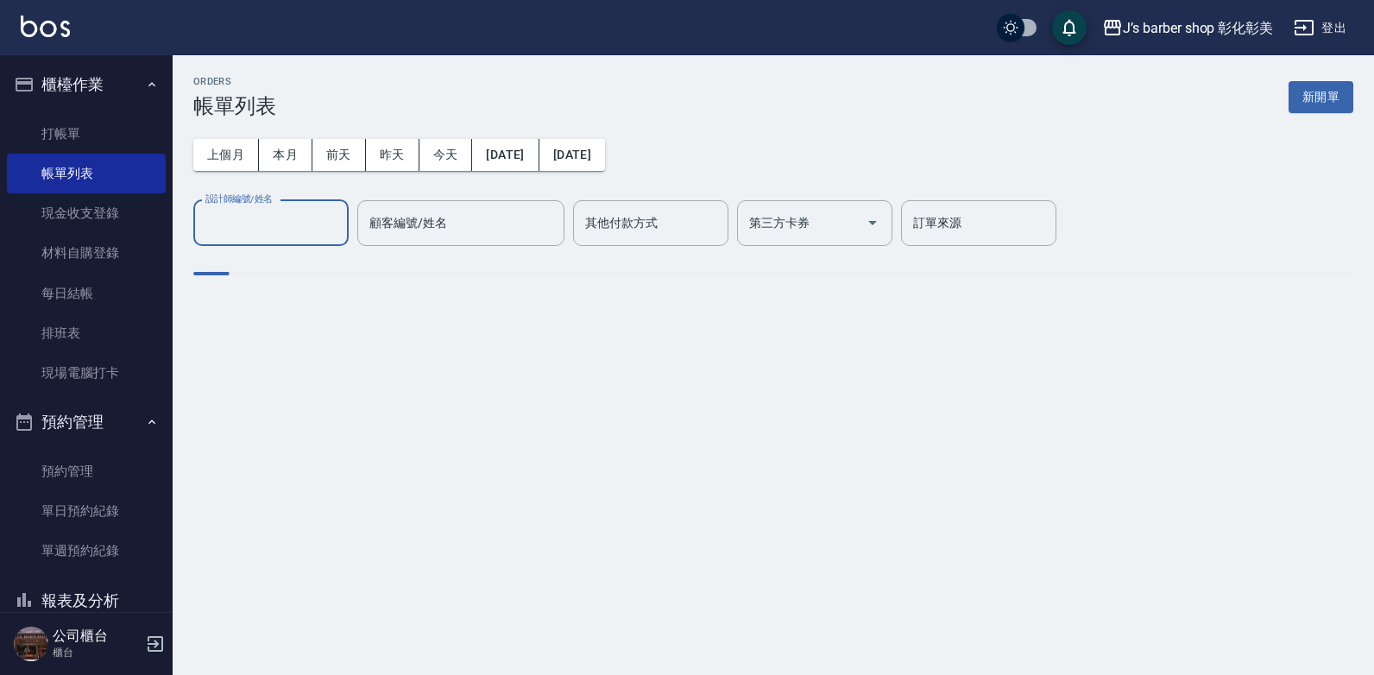
click at [434, 150] on button "今天" at bounding box center [447, 155] width 54 height 32
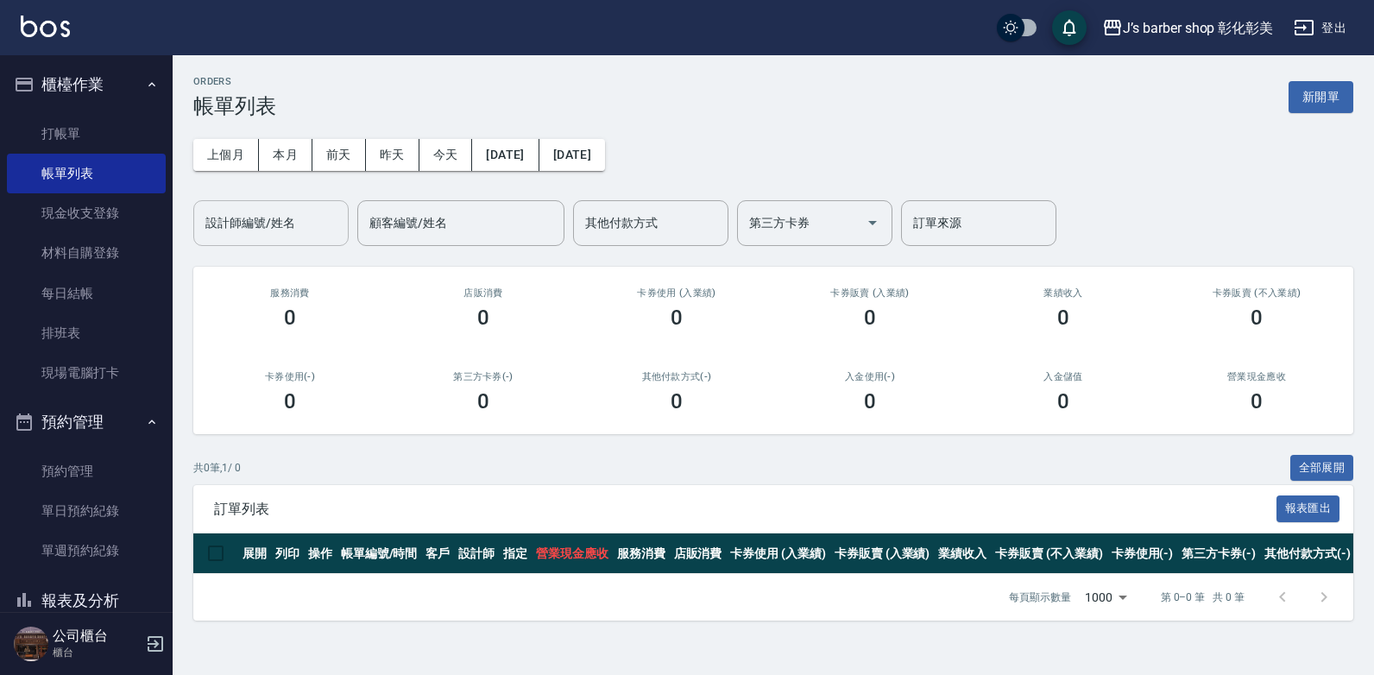
click at [857, 641] on div "ORDERS 帳單列表 新開單 上個月 本月 [DATE] [DATE] [DATE] [DATE] [DATE] 設計師編號/姓名 設計師編號/姓名 顧客編…" at bounding box center [774, 348] width 1202 height 586
